Goal: Transaction & Acquisition: Subscribe to service/newsletter

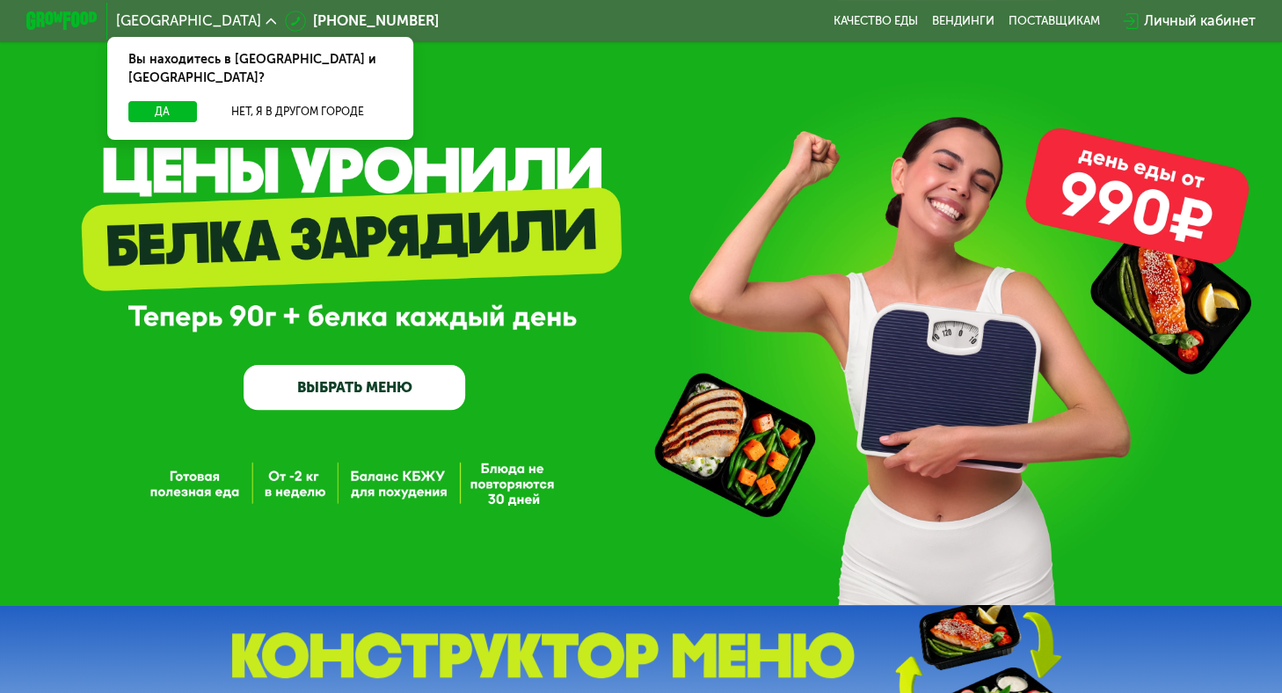
click at [423, 395] on link "ВЫБРАТЬ МЕНЮ" at bounding box center [355, 387] width 222 height 45
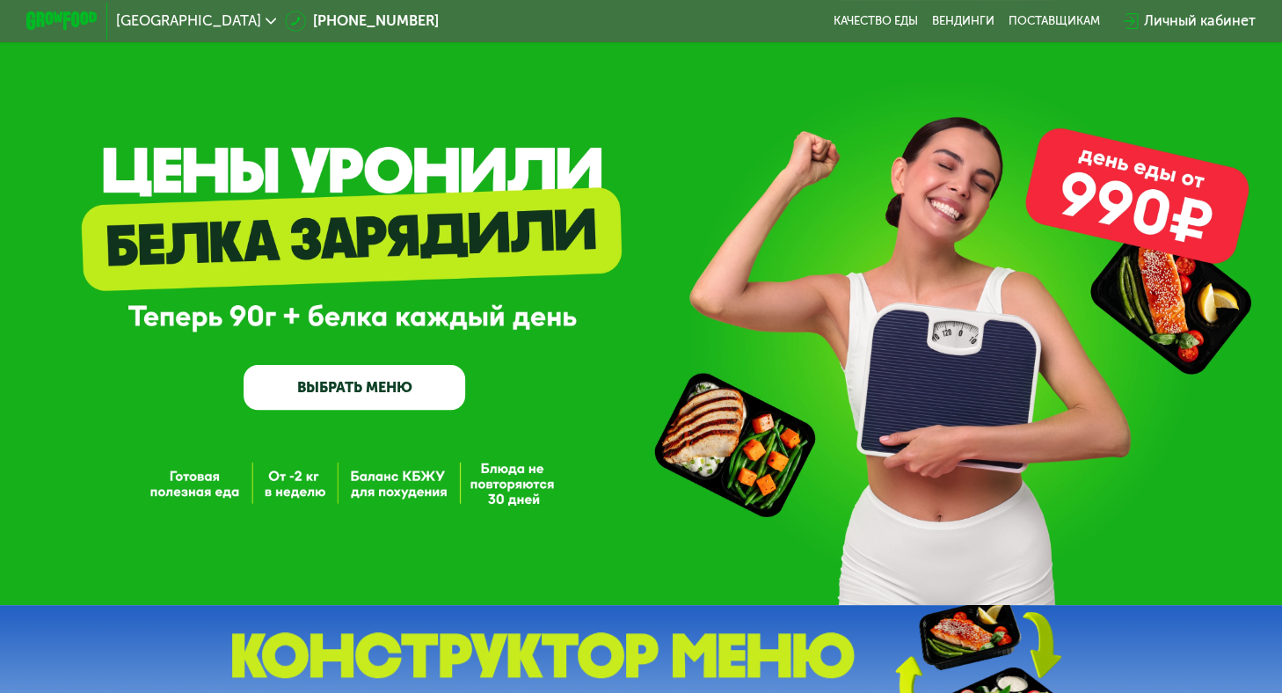
click at [313, 392] on link "ВЫБРАТЬ МЕНЮ" at bounding box center [355, 387] width 222 height 45
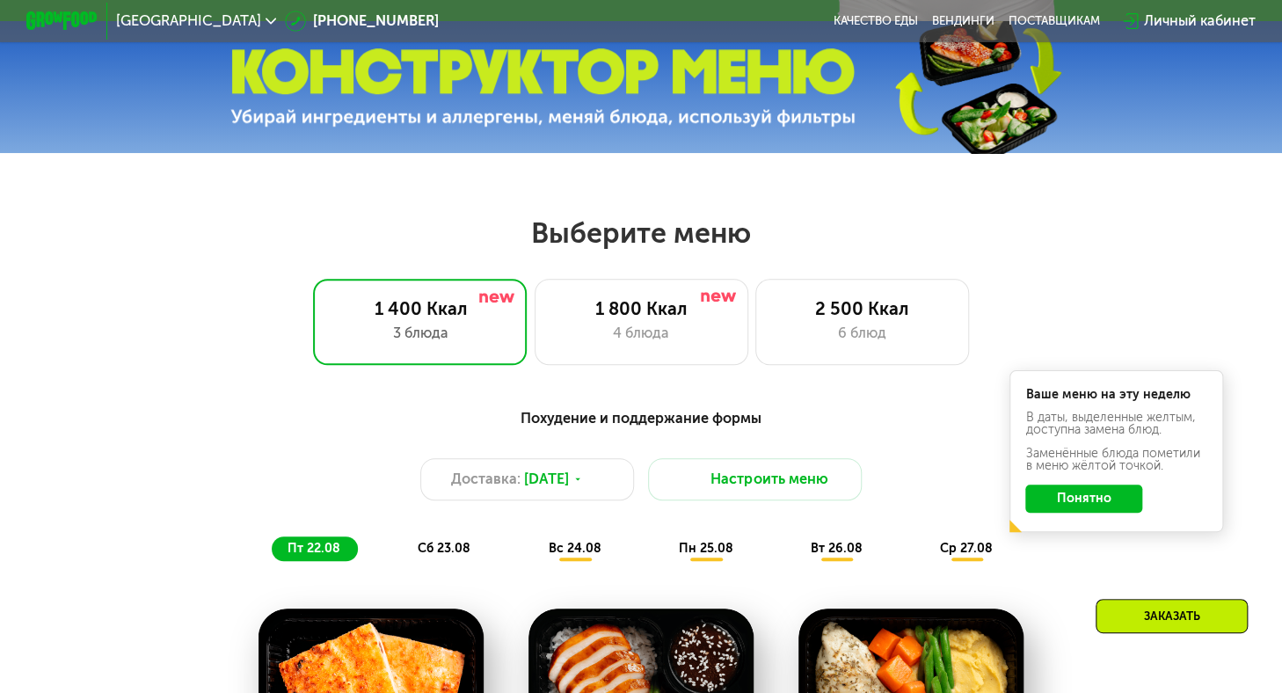
scroll to position [746, 0]
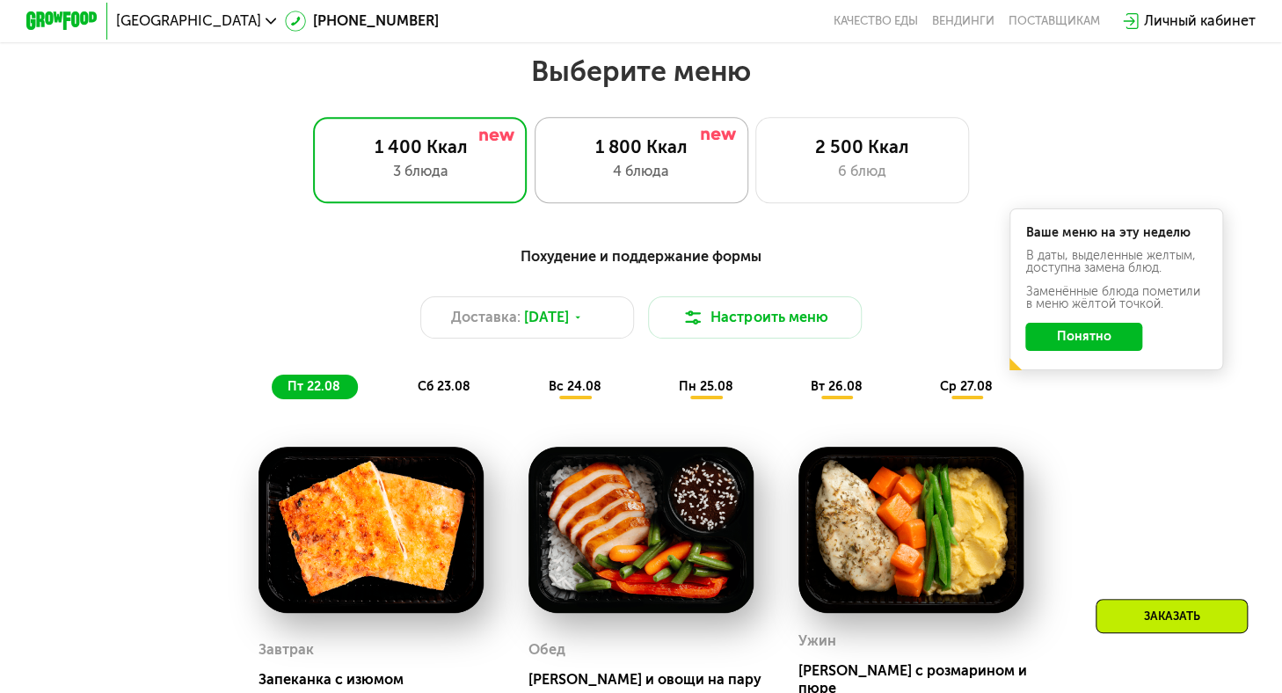
click at [693, 155] on div "1 800 Ккал" at bounding box center [641, 146] width 177 height 21
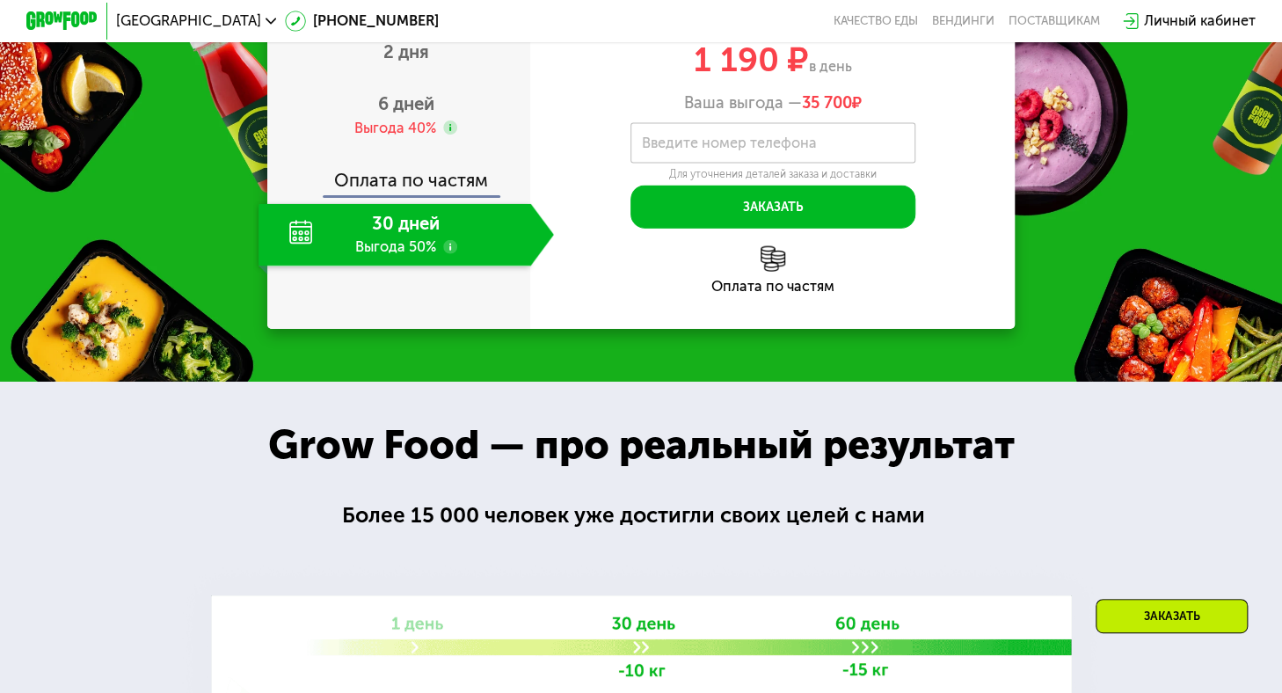
scroll to position [1801, 0]
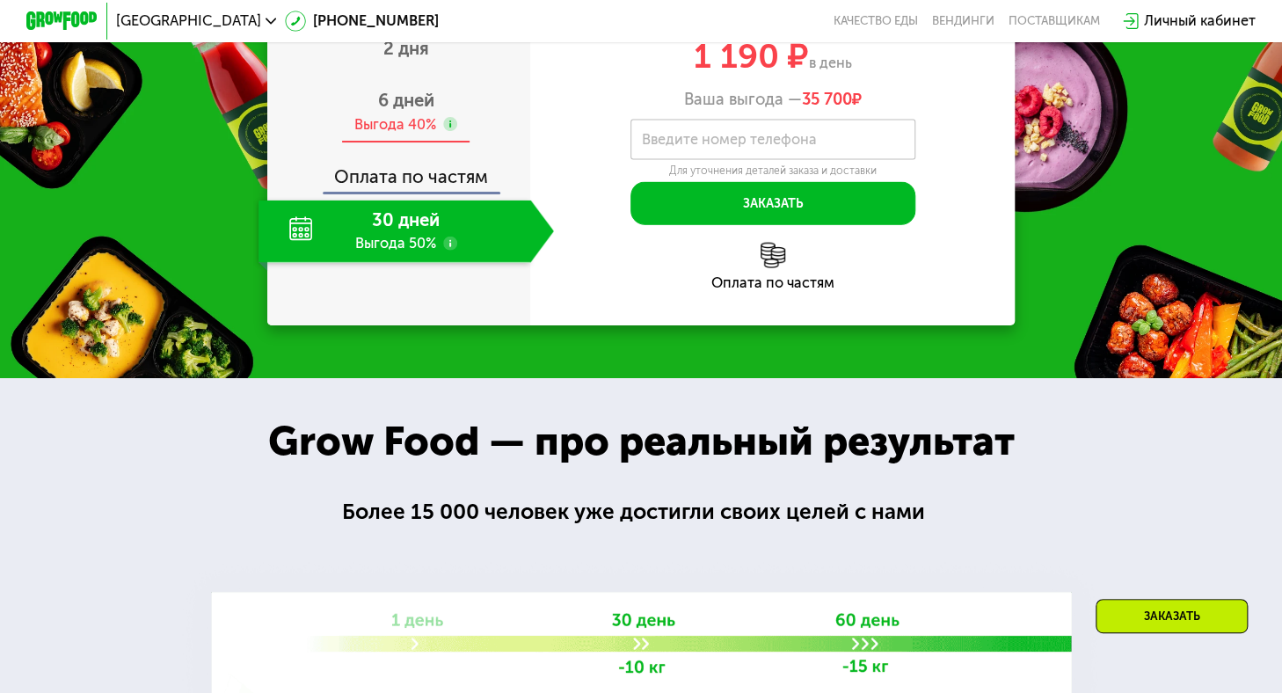
click at [416, 111] on span "6 дней" at bounding box center [406, 100] width 56 height 21
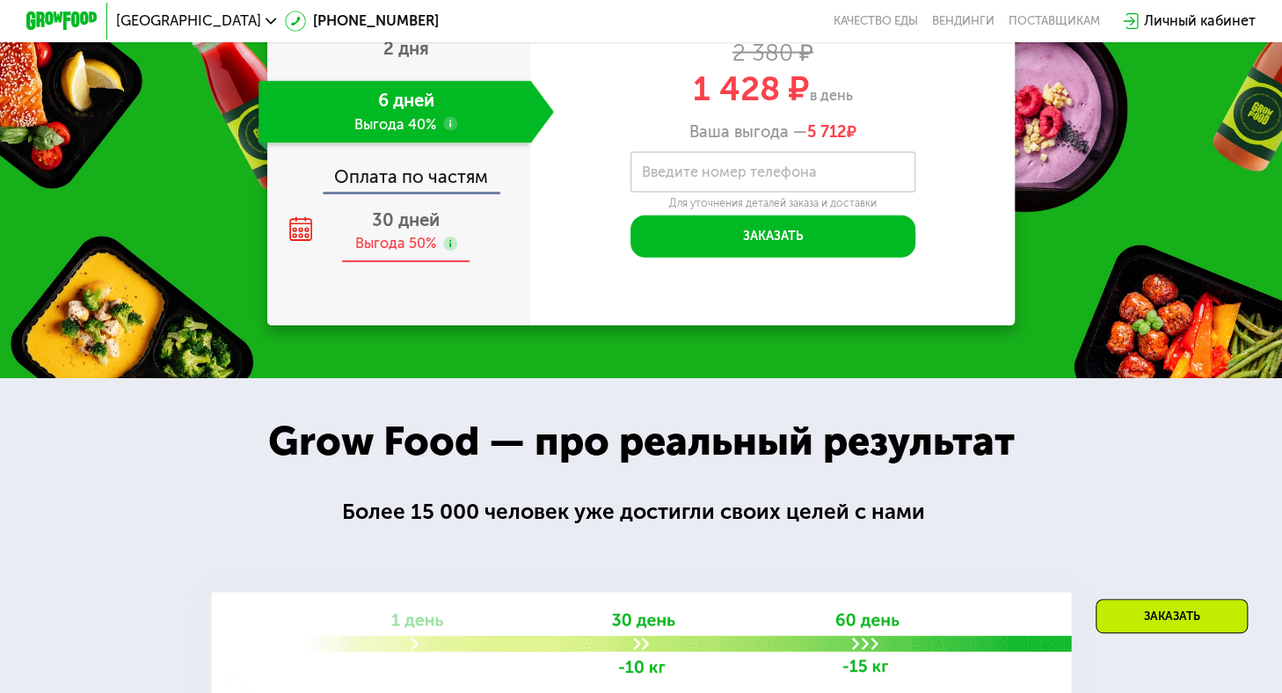
click at [381, 230] on span "30 дней" at bounding box center [406, 219] width 68 height 21
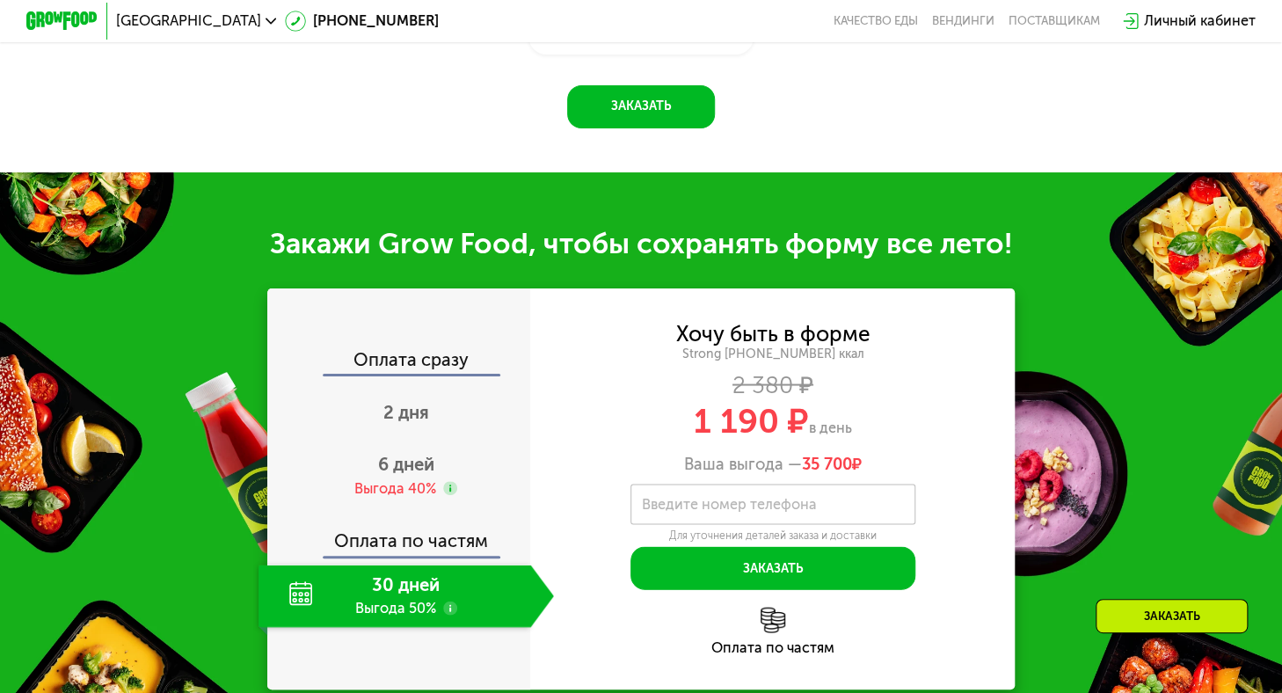
scroll to position [1625, 0]
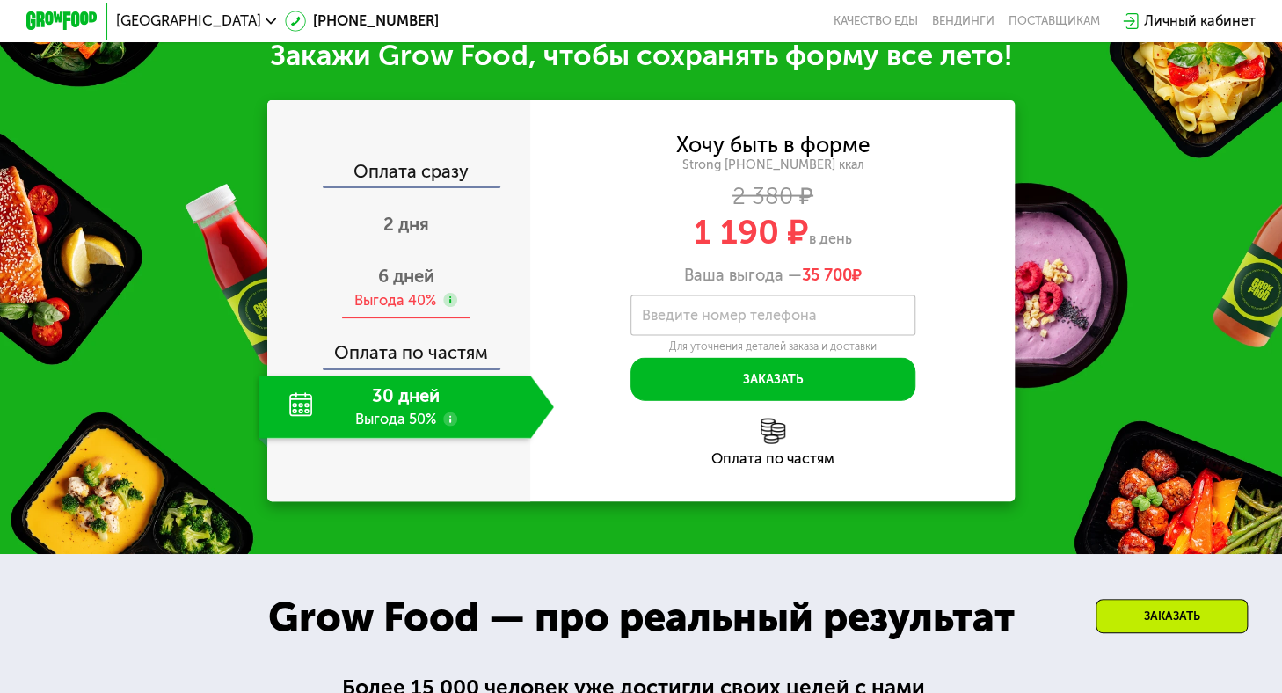
click at [412, 287] on span "6 дней" at bounding box center [406, 276] width 56 height 21
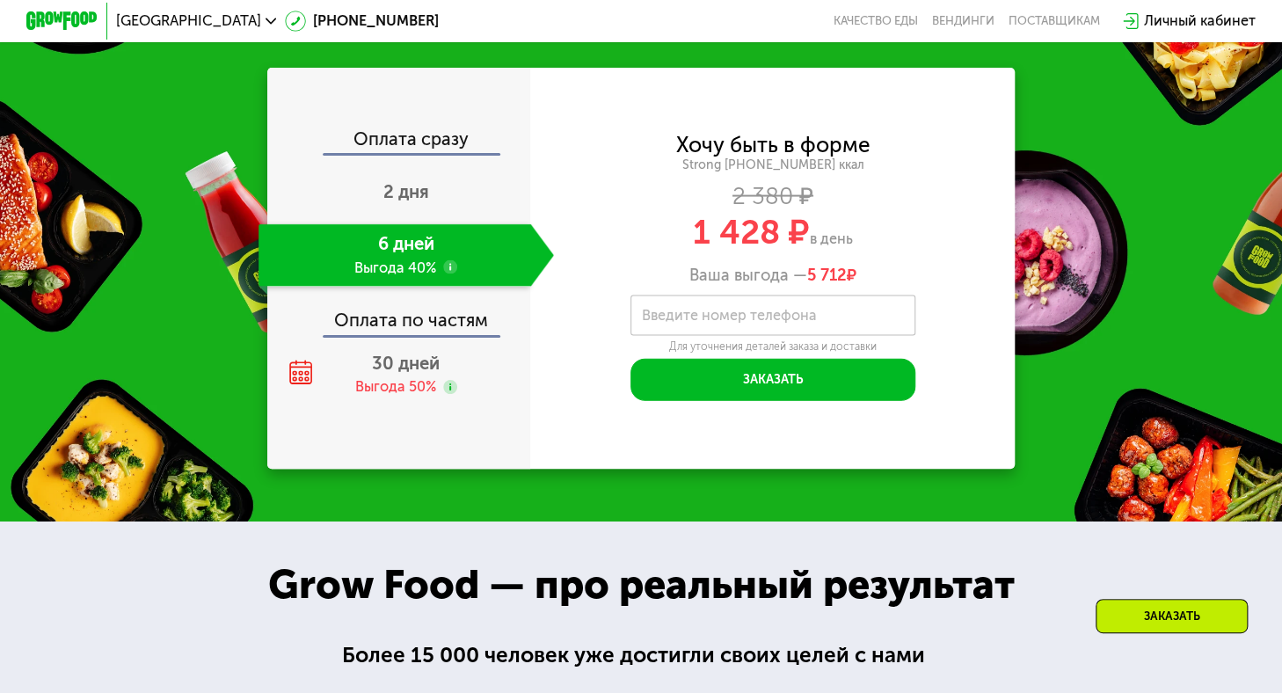
scroll to position [1713, 0]
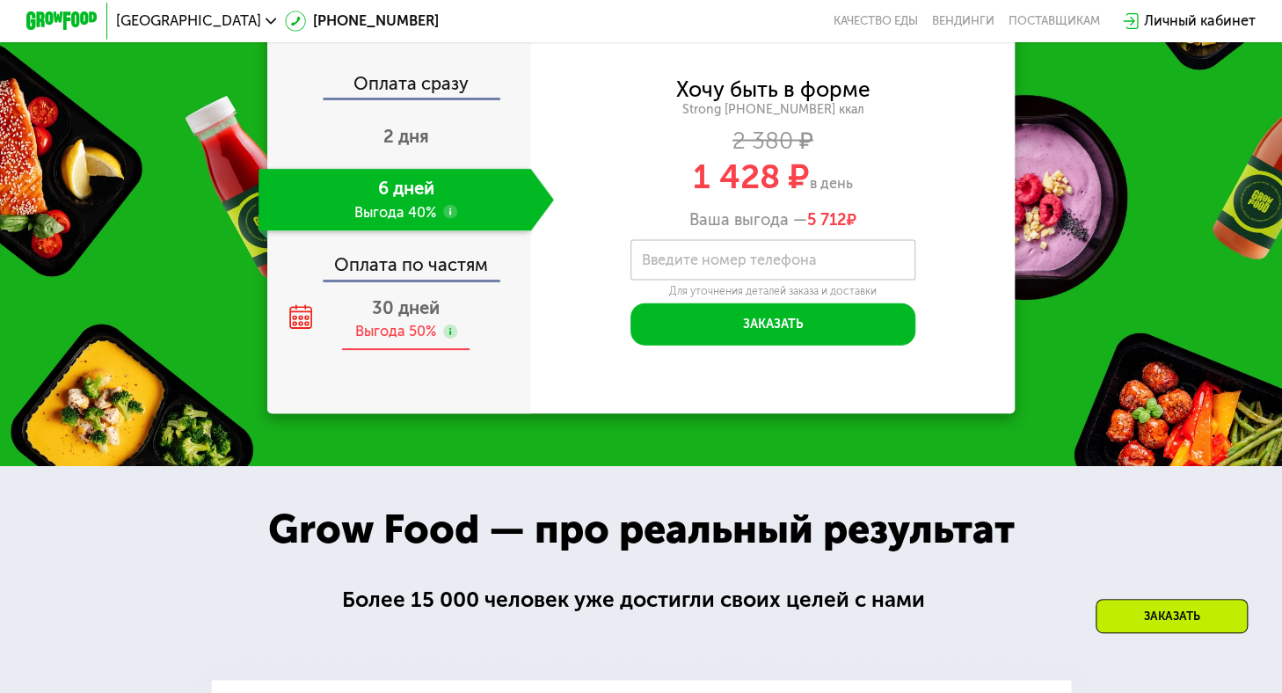
click at [346, 351] on div "30 дней Выгода 50%" at bounding box center [407, 320] width 296 height 62
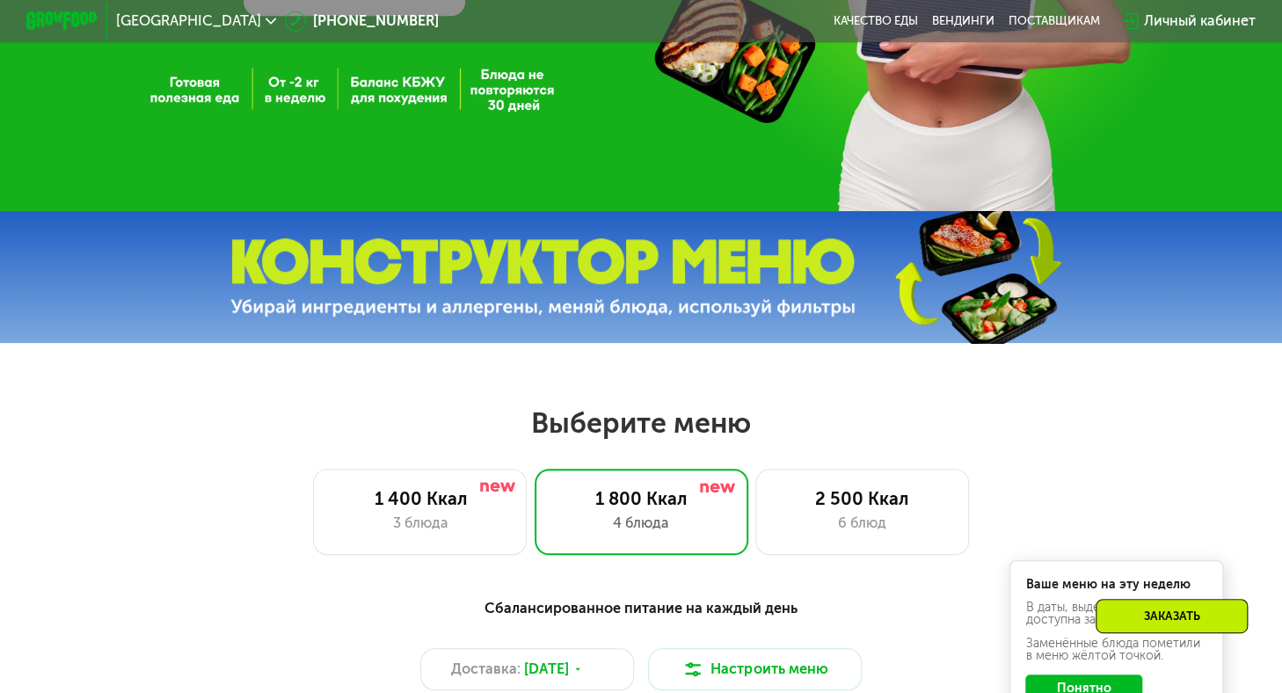
scroll to position [0, 0]
